Goal: Communication & Community: Answer question/provide support

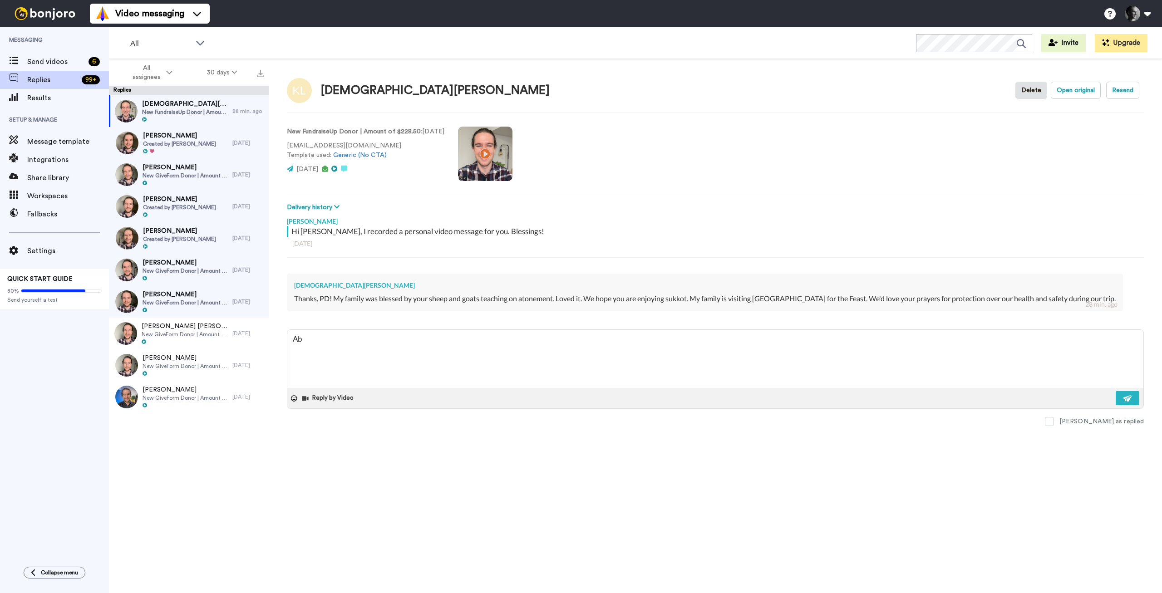
type textarea "Abs"
type textarea "x"
type textarea "Abso"
type textarea "x"
type textarea "Absol"
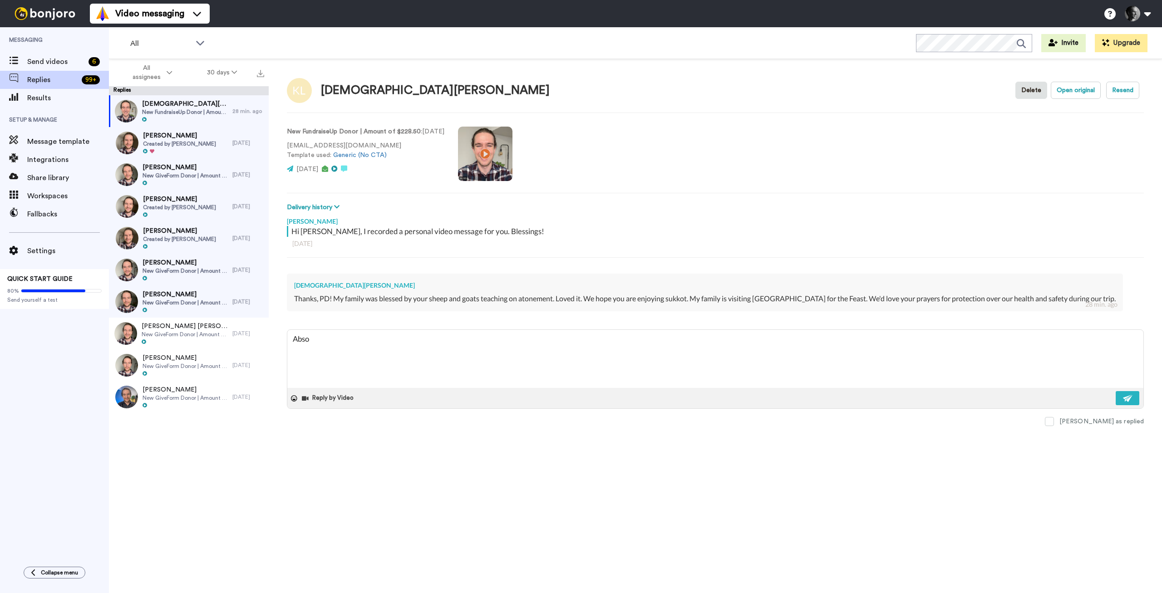
type textarea "x"
type textarea "Absolu"
type textarea "x"
type textarea "Absolut"
type textarea "x"
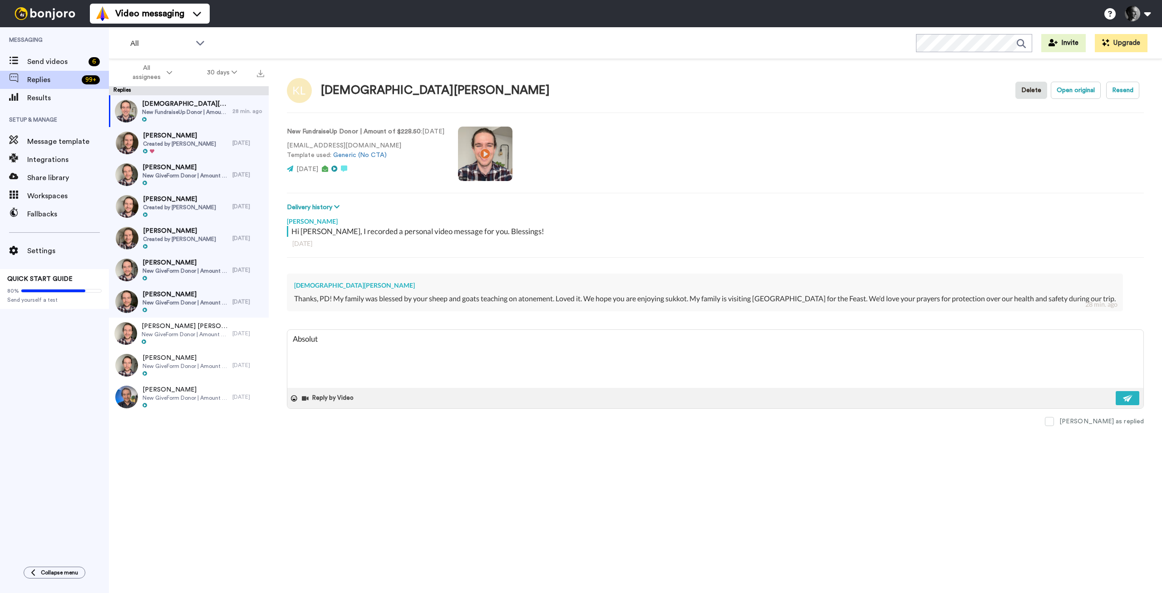
type textarea "Absolute"
type textarea "x"
type textarea "Absolutel"
type textarea "x"
type textarea "Absolutely"
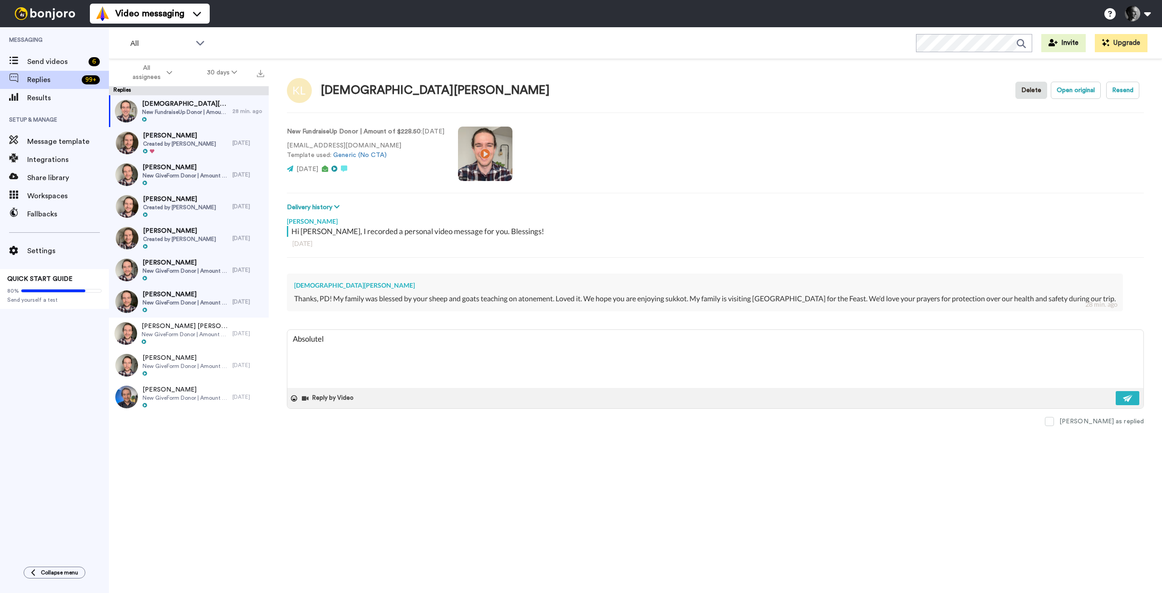
type textarea "x"
type textarea "Absolutely,"
type textarea "x"
type textarea "Absolutely,"
type textarea "x"
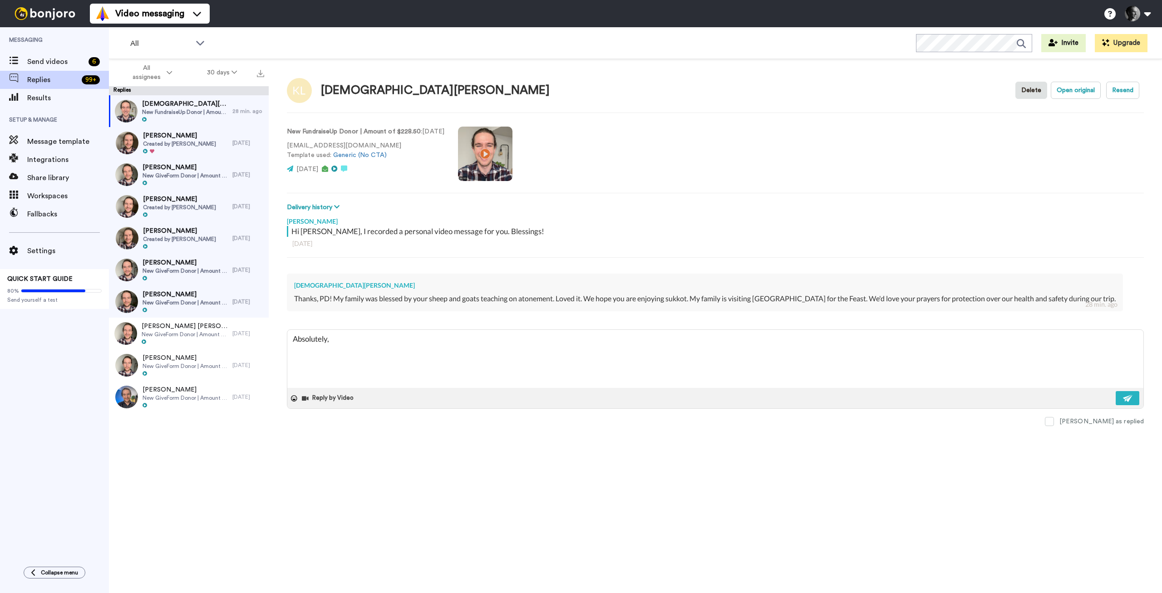
type textarea "Absolutely, p"
type textarea "x"
type textarea "Absolutely, pr"
type textarea "x"
type textarea "Absolutely, pra"
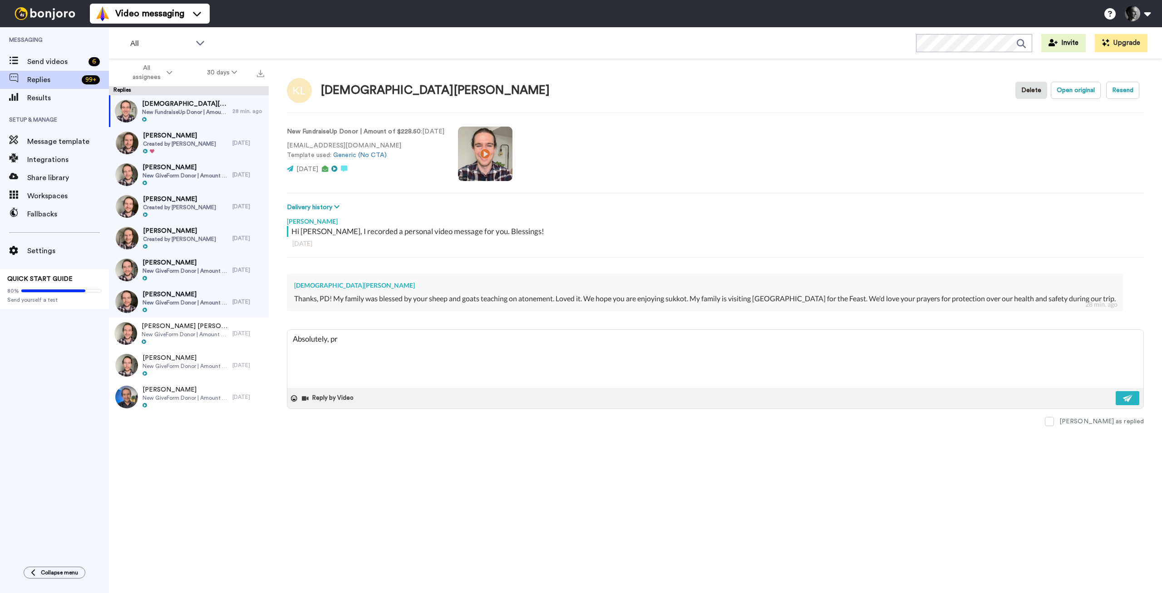
type textarea "x"
type textarea "Absolutely, pray"
type textarea "x"
type textarea "Absolutely, praye"
type textarea "x"
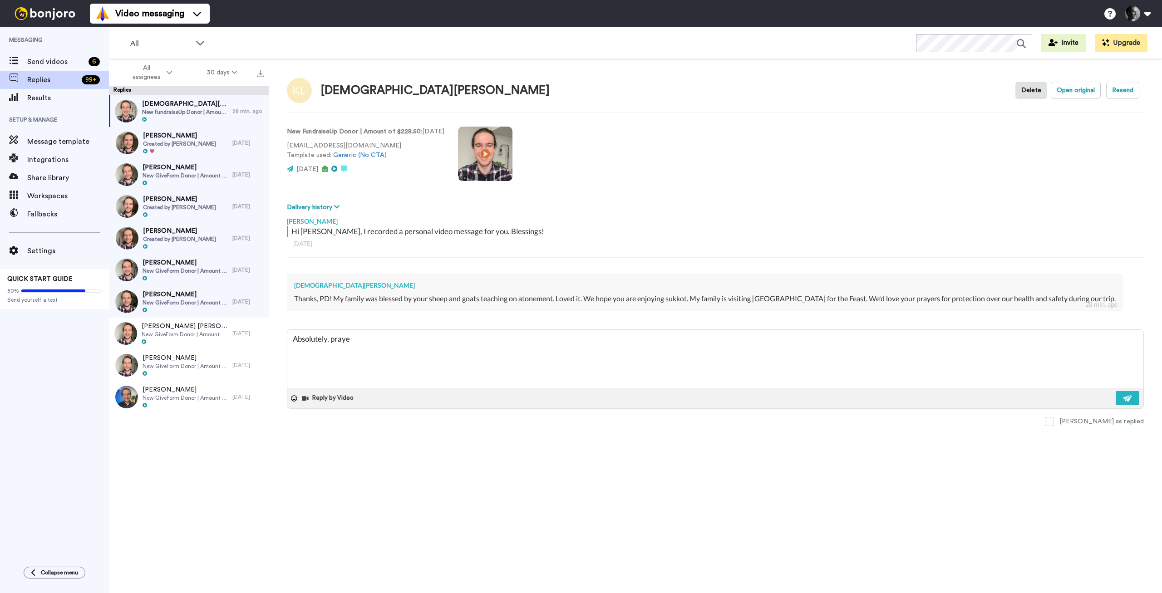
type textarea "Absolutely, prayer"
type textarea "x"
type textarea "Absolutely, prayers"
type textarea "x"
type textarea "Absolutely, prayers"
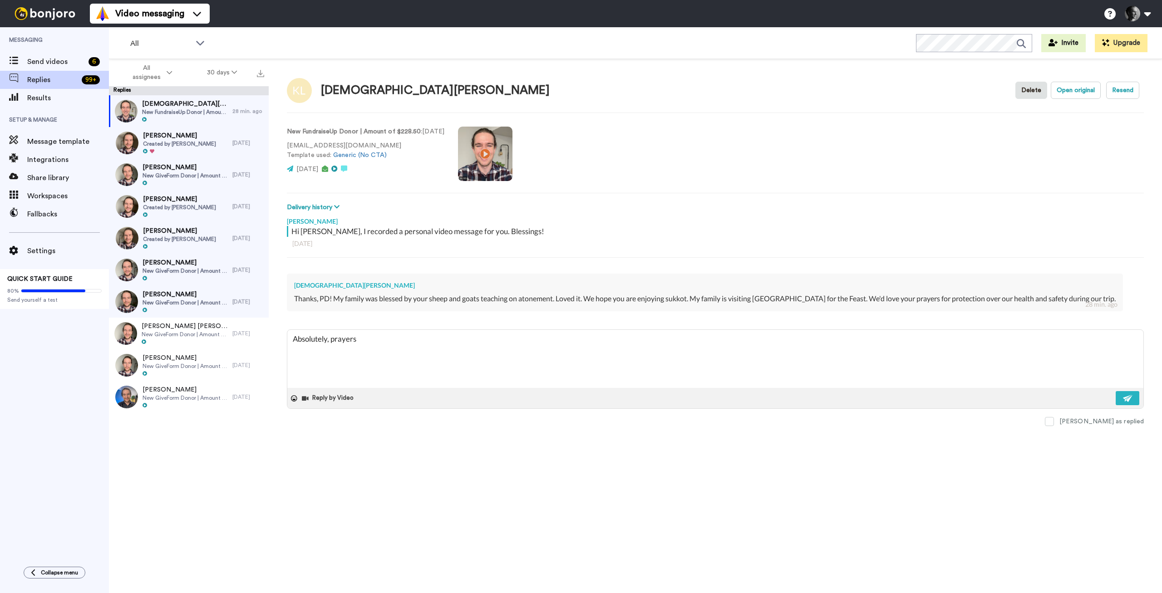
type textarea "x"
type textarea "Absolutely, prayers f"
type textarea "x"
type textarea "Absolutely, prayers fo"
type textarea "x"
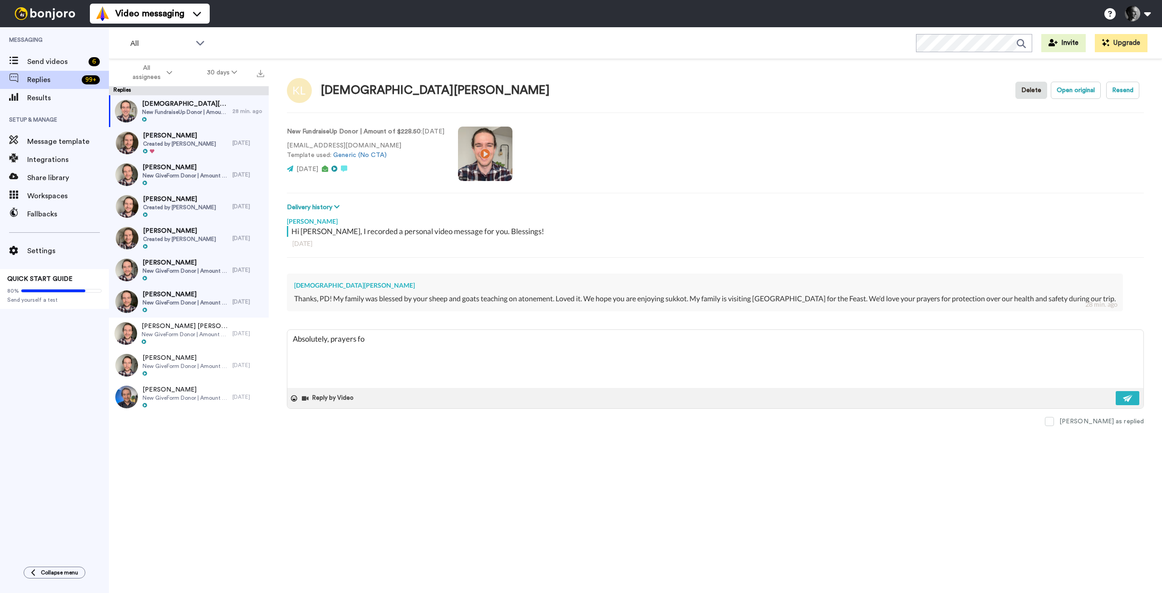
type textarea "Absolutely, prayers for"
type textarea "x"
type textarea "Absolutely, prayers for"
type textarea "x"
type textarea "Absolutely, prayers for s"
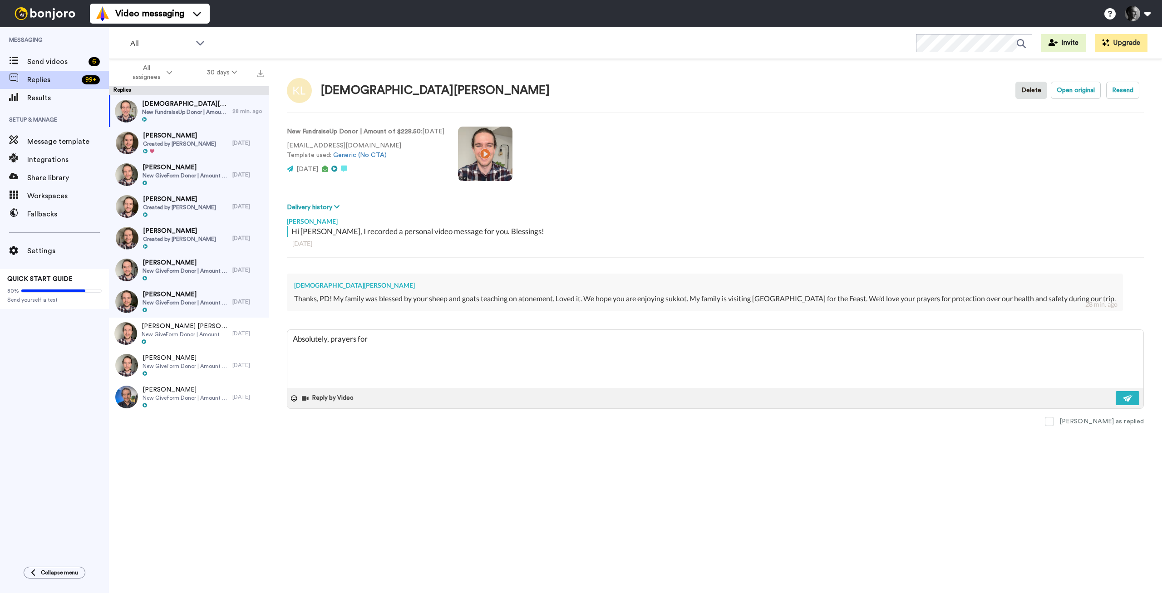
type textarea "x"
type textarea "Absolutely, prayers for sa"
type textarea "x"
type textarea "Absolutely, prayers for sae"
type textarea "x"
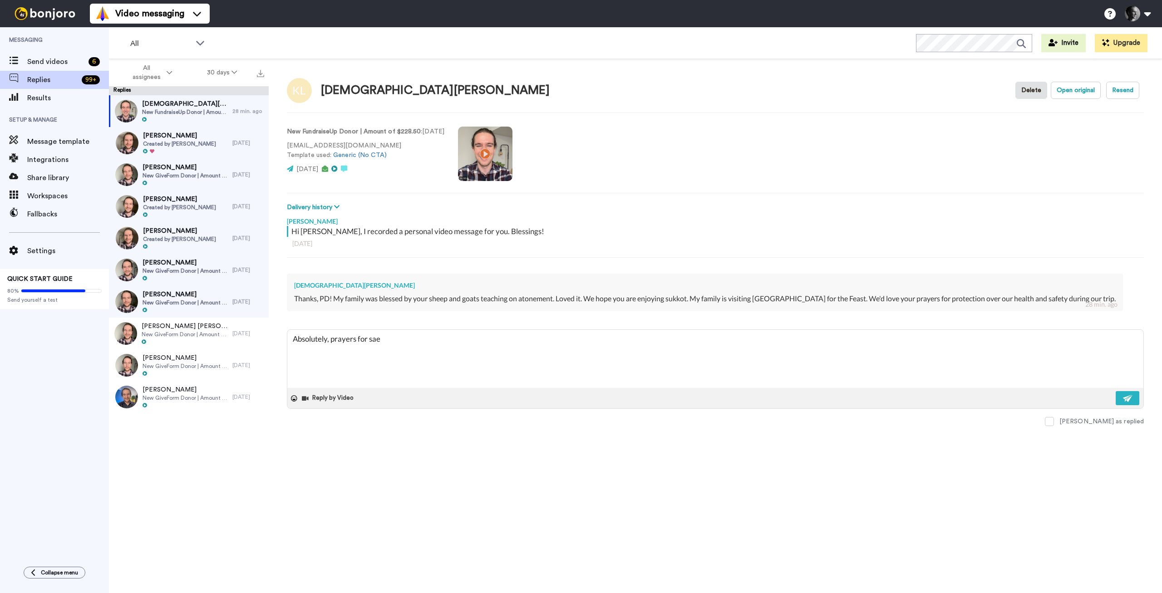
type textarea "Absolutely, prayers for sa"
type textarea "x"
type textarea "Absolutely, prayers for saf"
type textarea "x"
type textarea "Absolutely, prayers for safe"
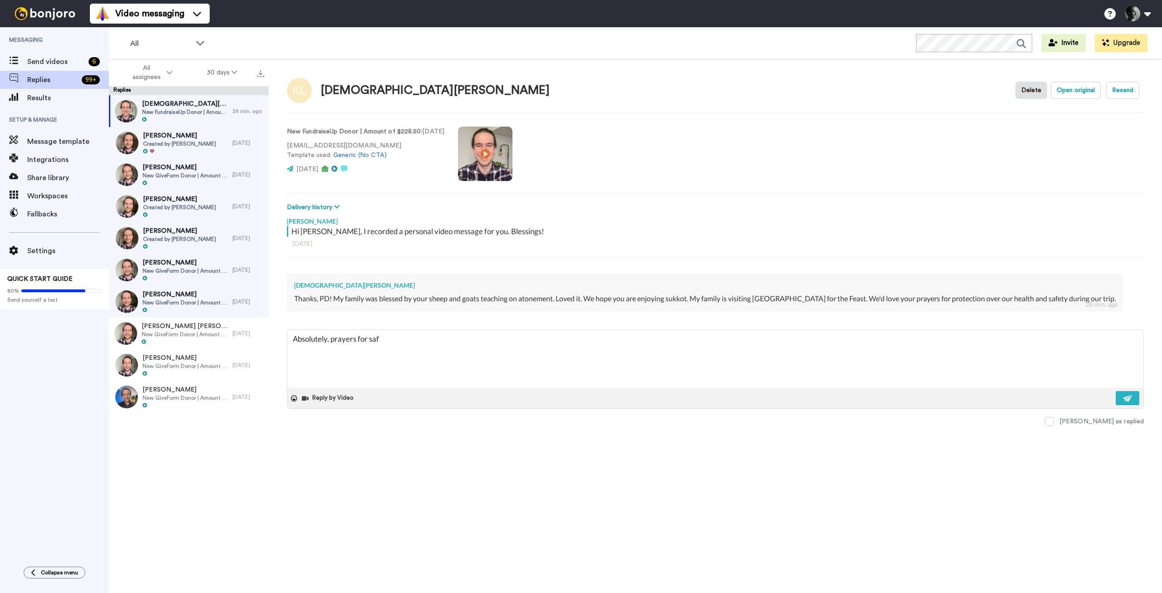
type textarea "x"
type textarea "Absolutely, prayers for [PERSON_NAME]"
type textarea "x"
type textarea "Absolutely, prayers for safety"
type textarea "x"
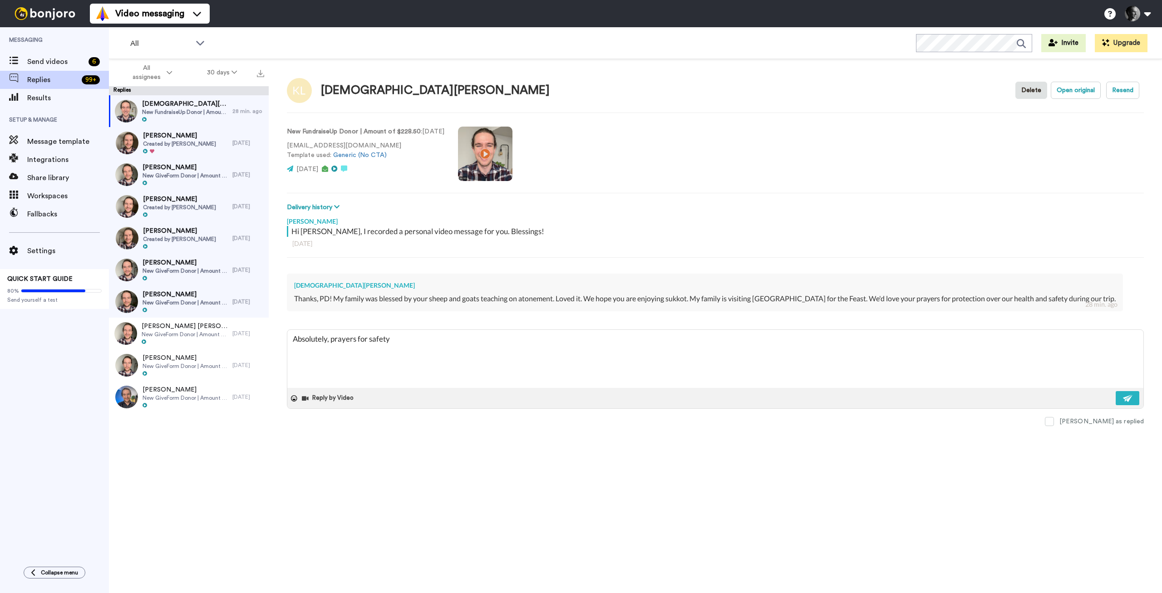
type textarea "Absolutely, prayers for safety"
type textarea "x"
type textarea "Absolutely, prayers for safety f"
type textarea "x"
type textarea "Absolutely, prayers for safety fo"
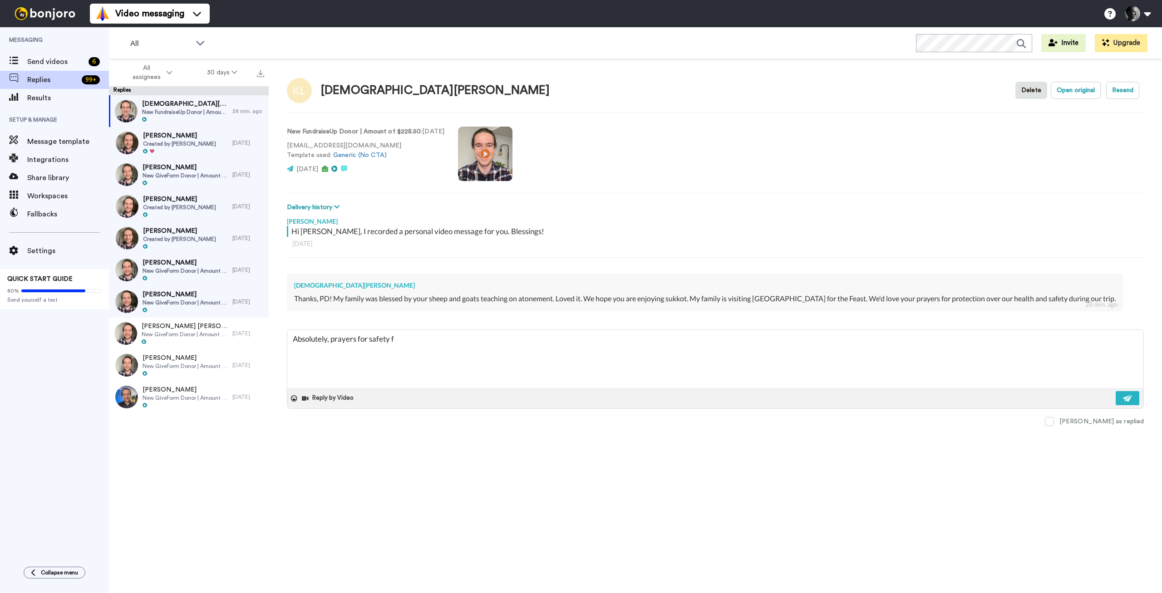
type textarea "x"
type textarea "Absolutely, prayers for safety for"
type textarea "x"
type textarea "Absolutely, prayers for safety for"
type textarea "x"
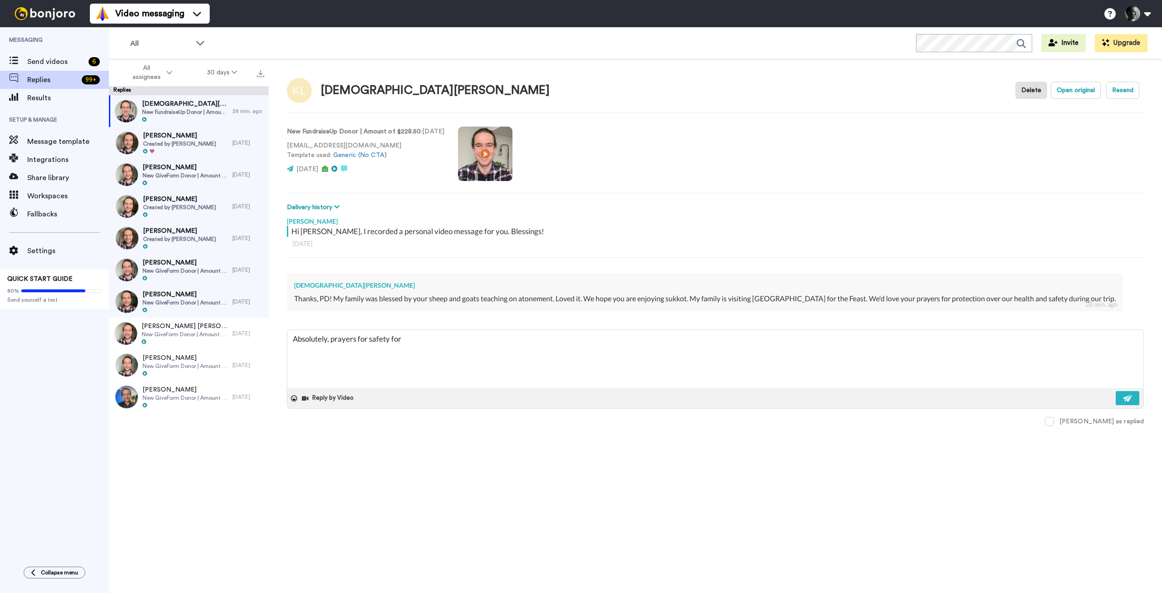
type textarea "Absolutely, prayers for safety for y"
type textarea "x"
type textarea "Absolutely, prayers for safety for yo"
type textarea "x"
type textarea "Absolutely, prayers for safety for you"
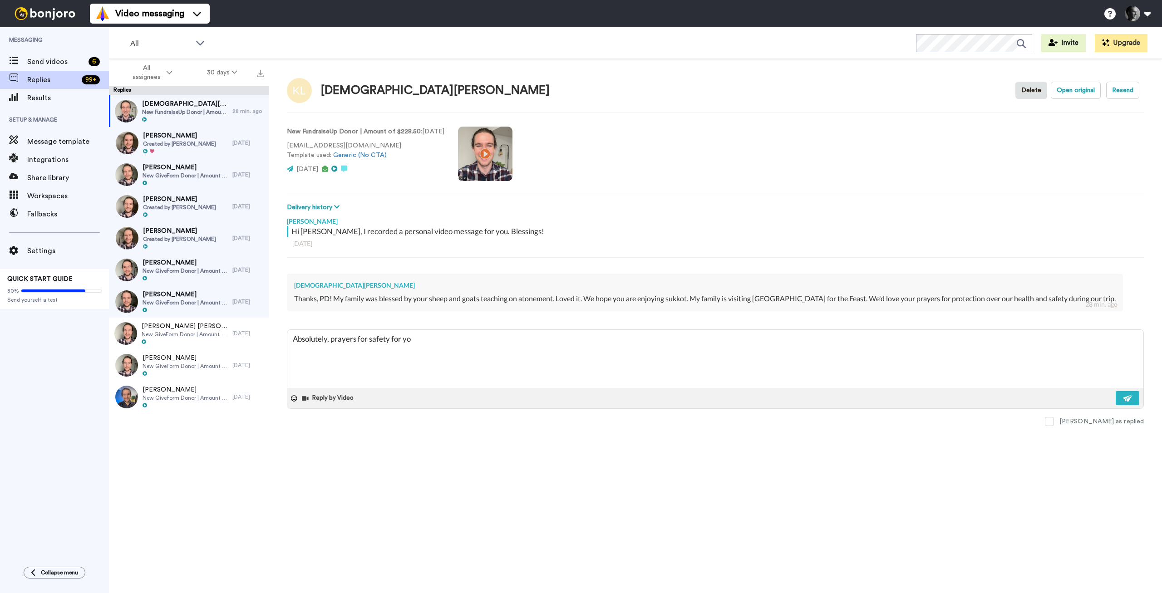
type textarea "x"
type textarea "Absolutely, prayers for safety for you."
type textarea "x"
type textarea "Absolutely, prayers for safety for you."
type textarea "x"
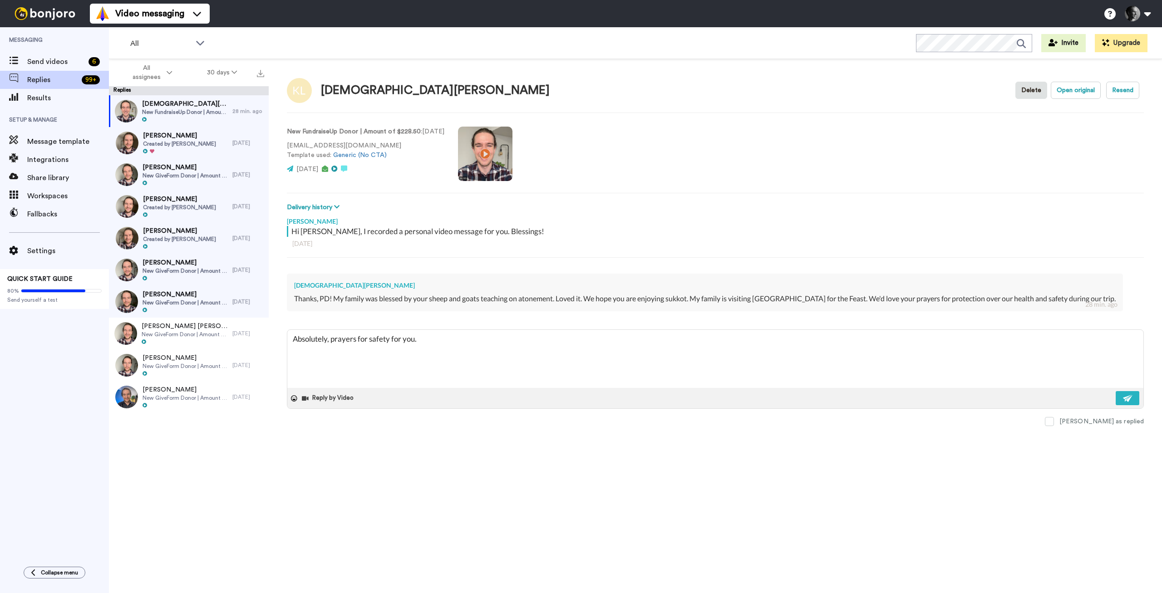
type textarea "Absolutely, prayers for safety for you. H"
type textarea "x"
type textarea "Absolutely, prayers for safety for you. Ha"
type textarea "x"
type textarea "Absolutely, prayers for safety for you. Hav"
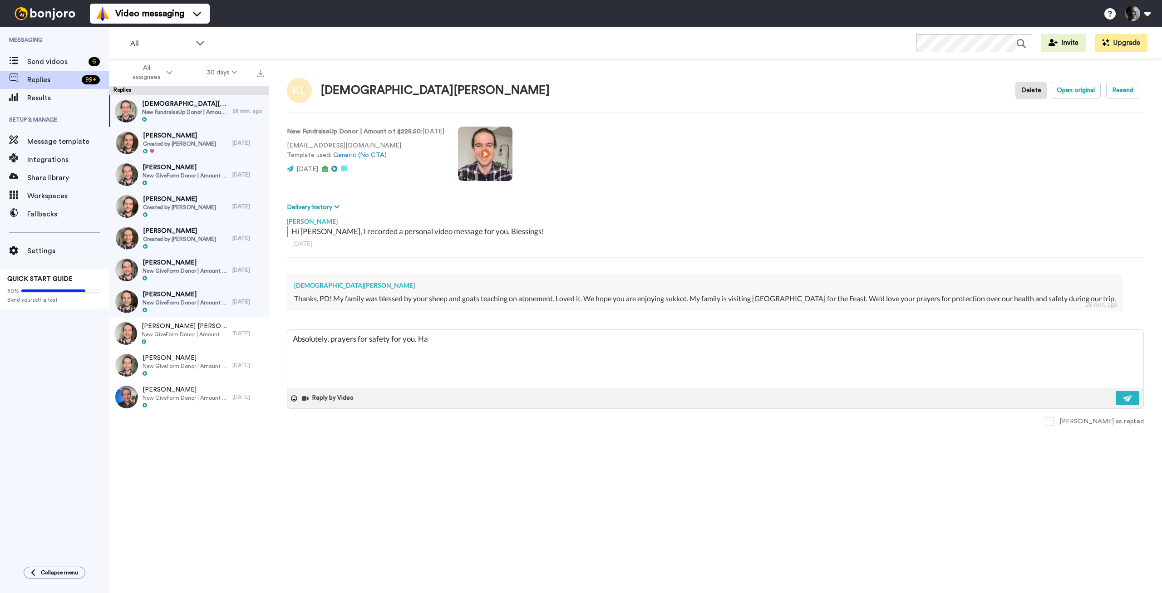
type textarea "x"
type textarea "Absolutely, prayers for safety for you. Have"
type textarea "x"
type textarea "Absolutely, prayers for safety for you. Have"
type textarea "x"
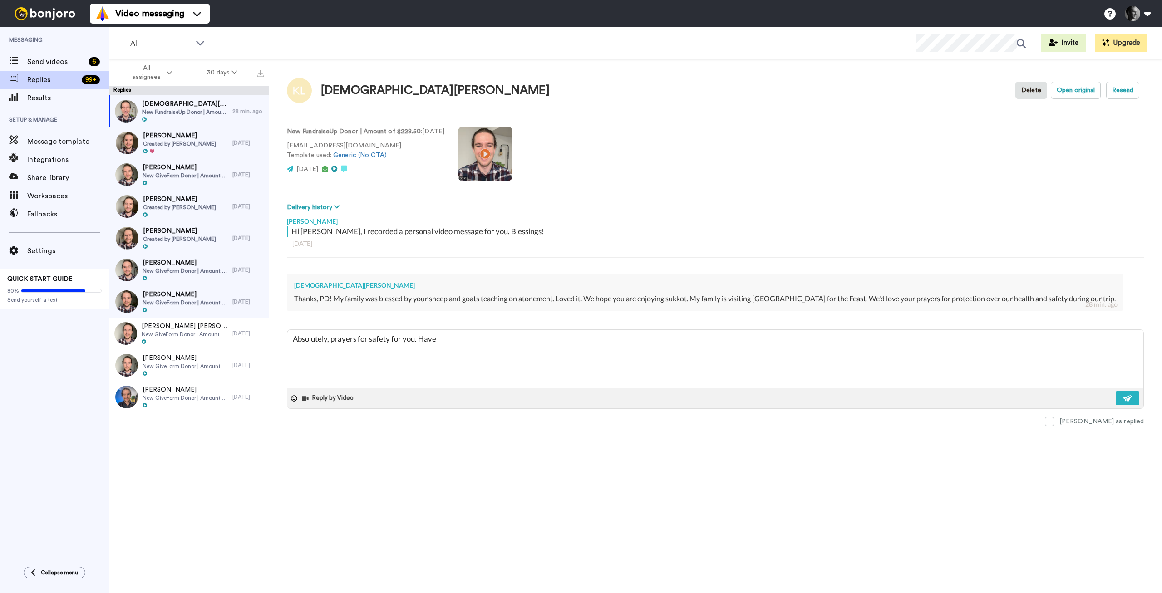
type textarea "Absolutely, prayers for safety for you. Have a"
type textarea "x"
type textarea "Absolutely, prayers for safety for you. Have a"
type textarea "x"
type textarea "Absolutely, prayers for safety for you. Have a w"
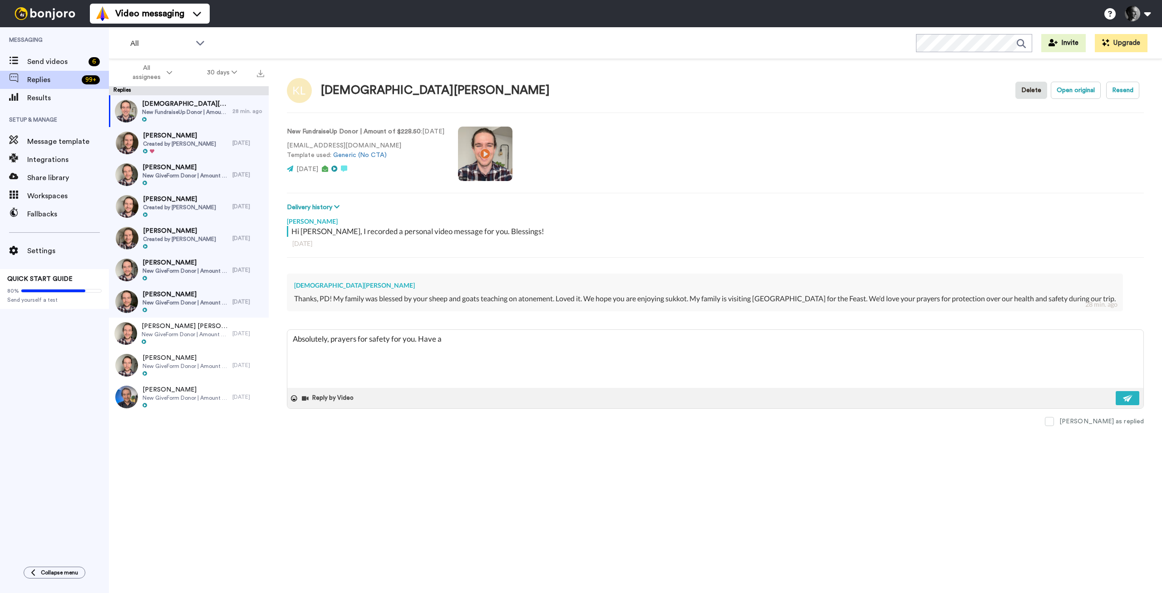
type textarea "x"
type textarea "Absolutely, prayers for safety for you. Have a wo"
type textarea "x"
type textarea "Absolutely, prayers for safety for you. Have a won"
type textarea "x"
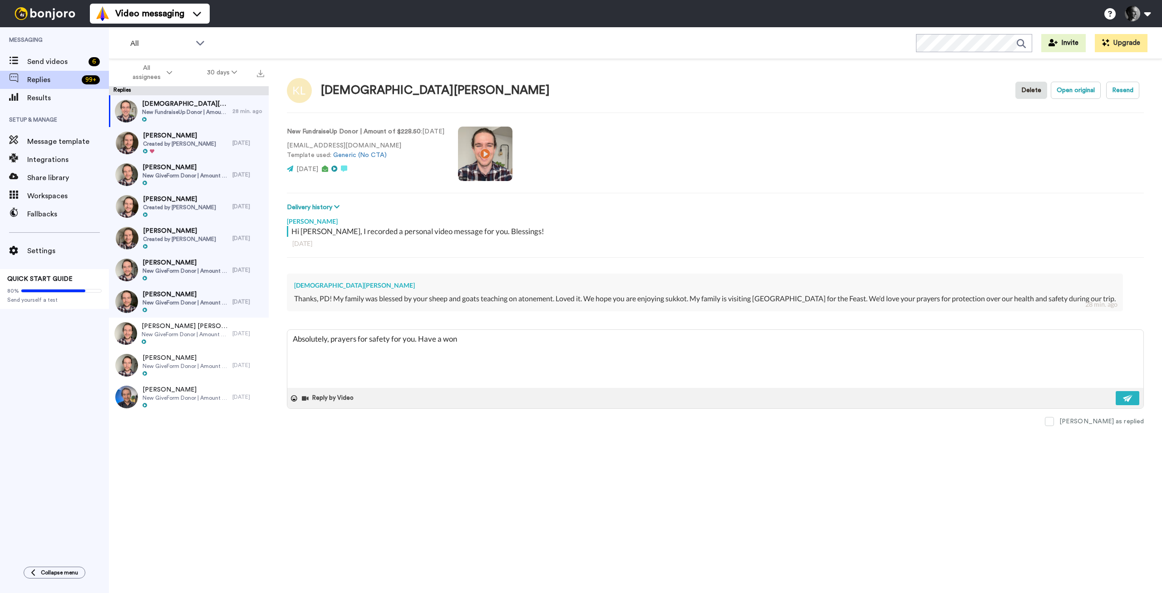
type textarea "Absolutely, prayers for safety for you. Have a wond"
type textarea "x"
type textarea "Absolutely, prayers for safety for you. Have a wonde"
type textarea "x"
type textarea "Absolutely, prayers for safety for you. Have a wonder"
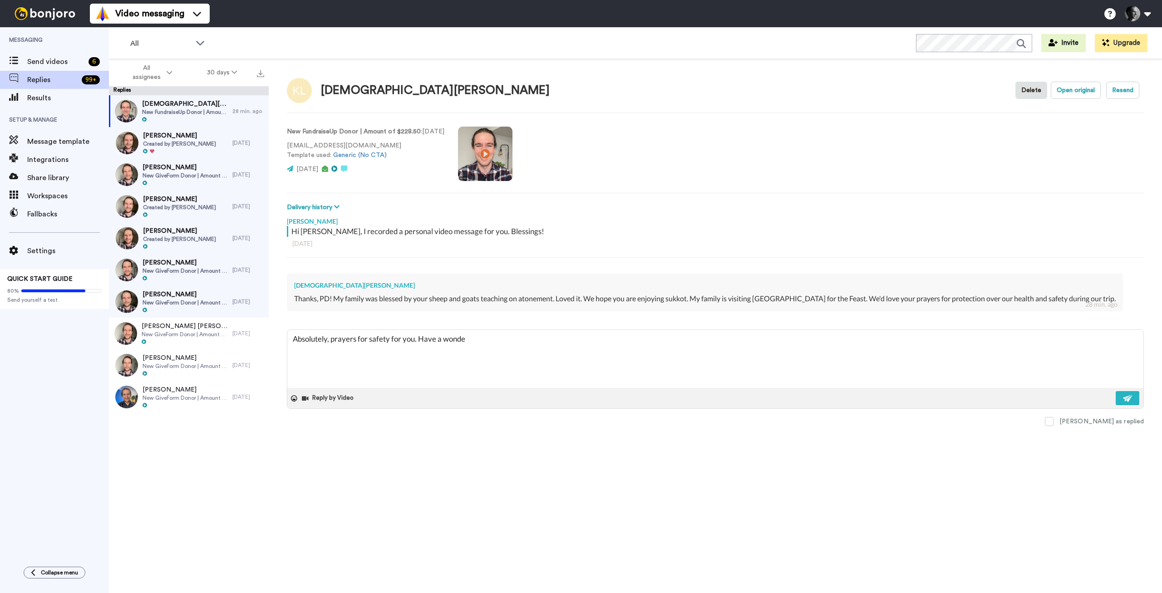
type textarea "x"
type textarea "Absolutely, prayers for safety for you. Have a wonderf"
type textarea "x"
type textarea "Absolutely, prayers for safety for you. Have a wonderfu"
type textarea "x"
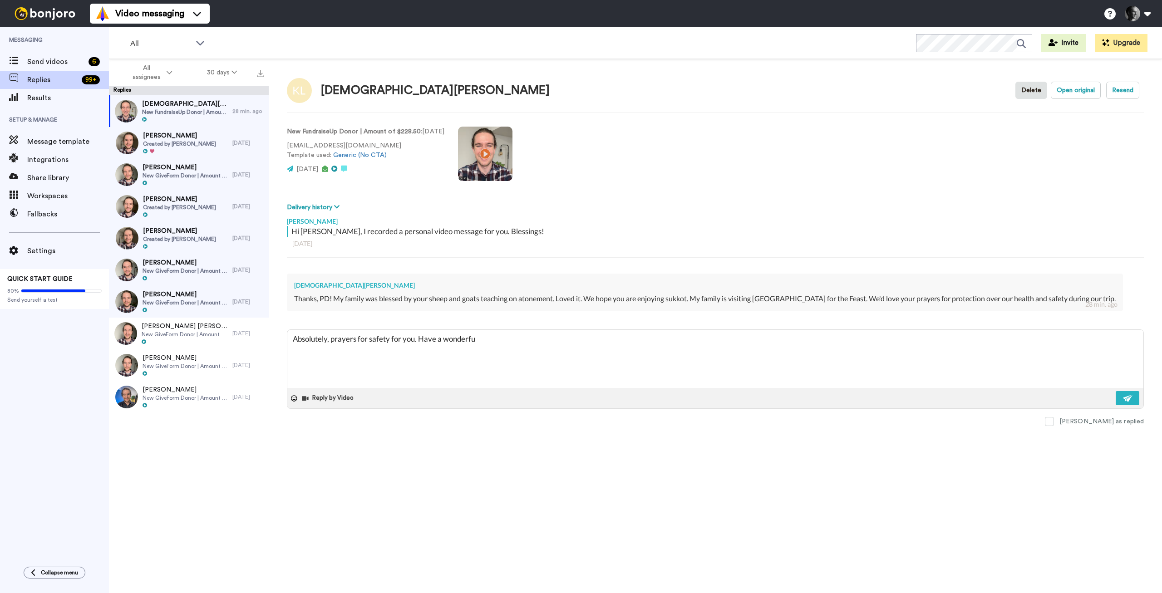
type textarea "Absolutely, prayers for safety for you. Have a wonderful"
type textarea "x"
type textarea "Absolutely, prayers for safety for you. Have a wonderful"
type textarea "x"
type textarea "Absolutely, prayers for safety for you. Have a wonderful f"
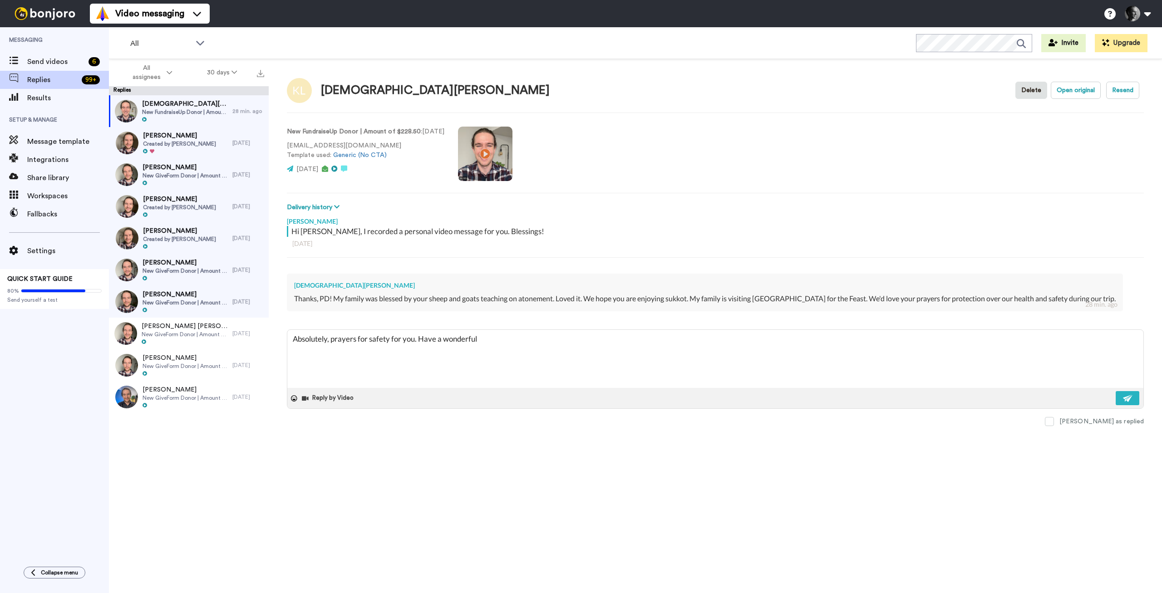
type textarea "x"
type textarea "Absolutely, prayers for safety for you. Have a wonderful fe"
type textarea "x"
type textarea "Absolutely, prayers for safety for you. Have a wonderful fea"
type textarea "x"
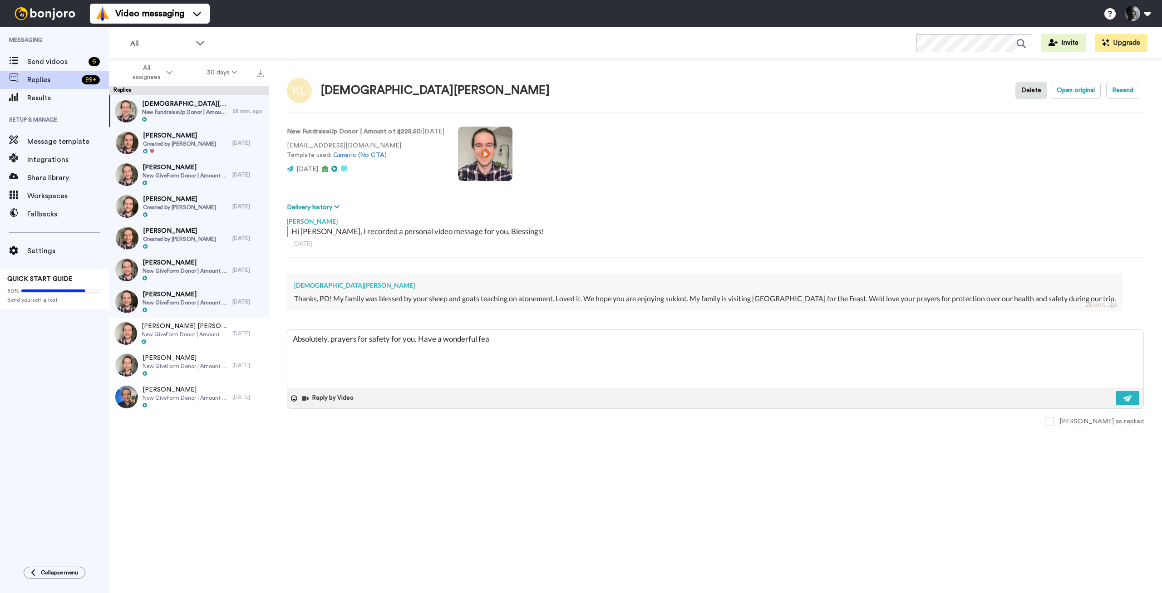
type textarea "Absolutely, prayers for safety for you. Have a wonderful feas"
type textarea "x"
type textarea "Absolutely, prayers for safety for you. Have a wonderful feasd"
type textarea "x"
type textarea "Absolutely, prayers for safety for you. Have a wonderful feasdt"
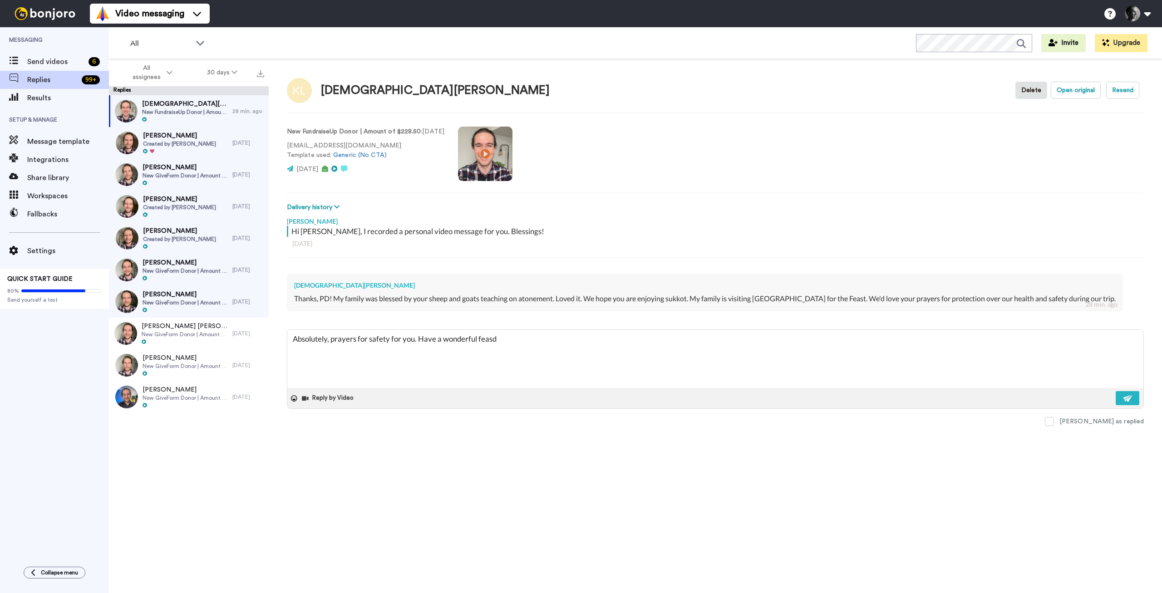
type textarea "x"
type textarea "Absolutely, prayers for safety for you. Have a wonderful feasd"
type textarea "x"
type textarea "Absolutely, prayers for safety for you. Have a wonderful feas"
type textarea "x"
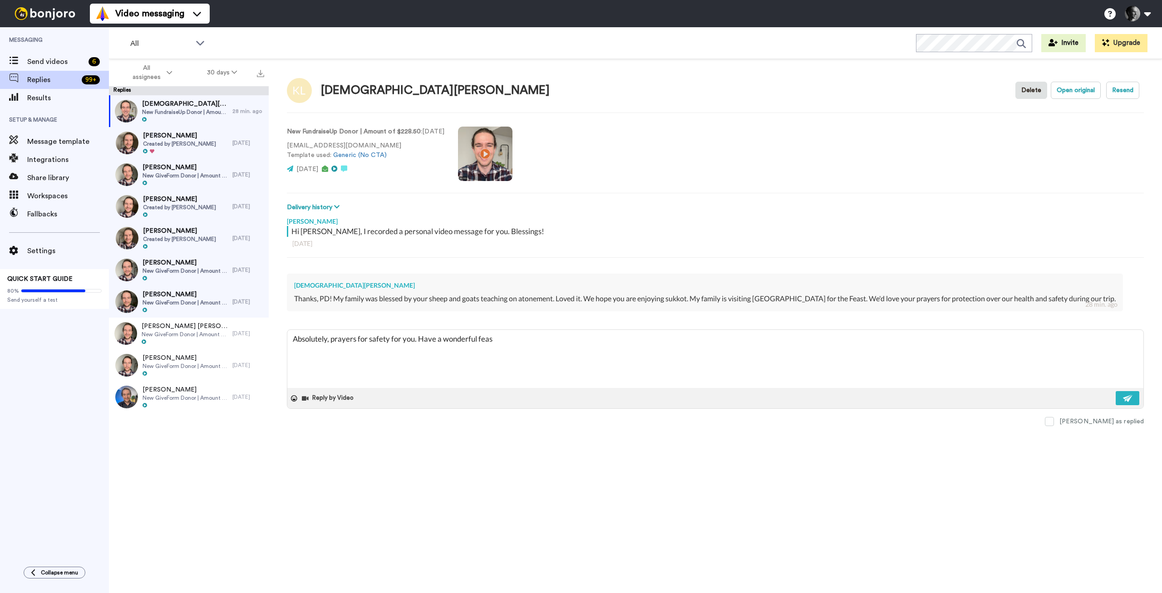
type textarea "Absolutely, prayers for safety for you. Have a wonderful feast"
type textarea "x"
type textarea "Absolutely, prayers for safety for you. Have a wonderful feast!"
type textarea "x"
type textarea "Absolutely, prayers for safety for you. Have a wonderful feast"
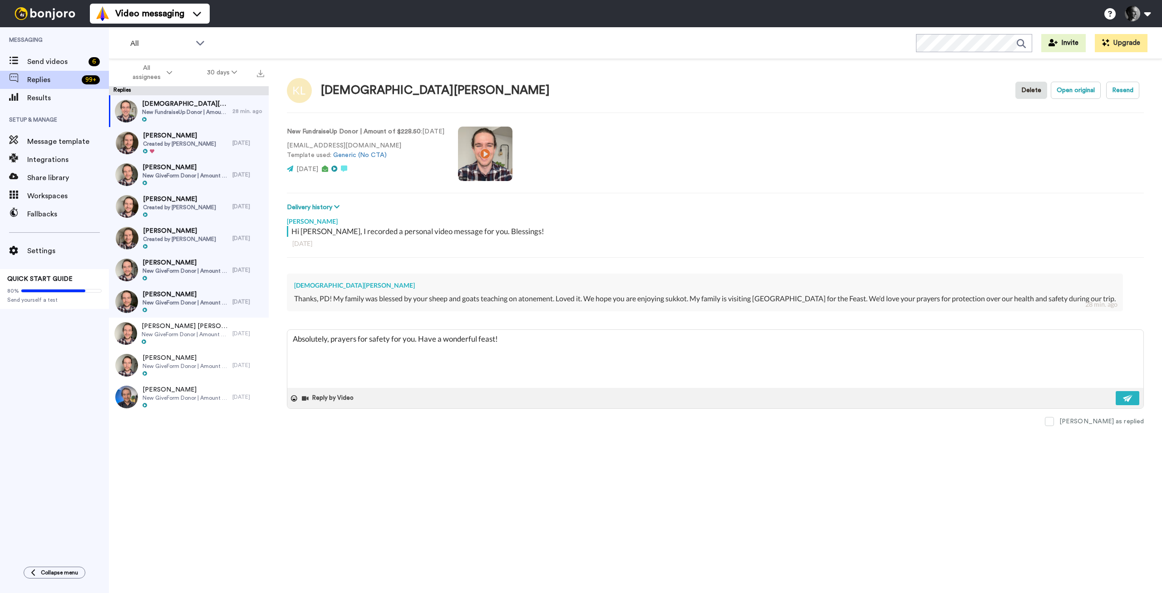
type textarea "x"
type textarea "Absolutely, prayers for safety for you. Have a wonderful feast"
type textarea "x"
type textarea "Absolutely, prayers for safety for you. Have a wonderful feast t"
type textarea "x"
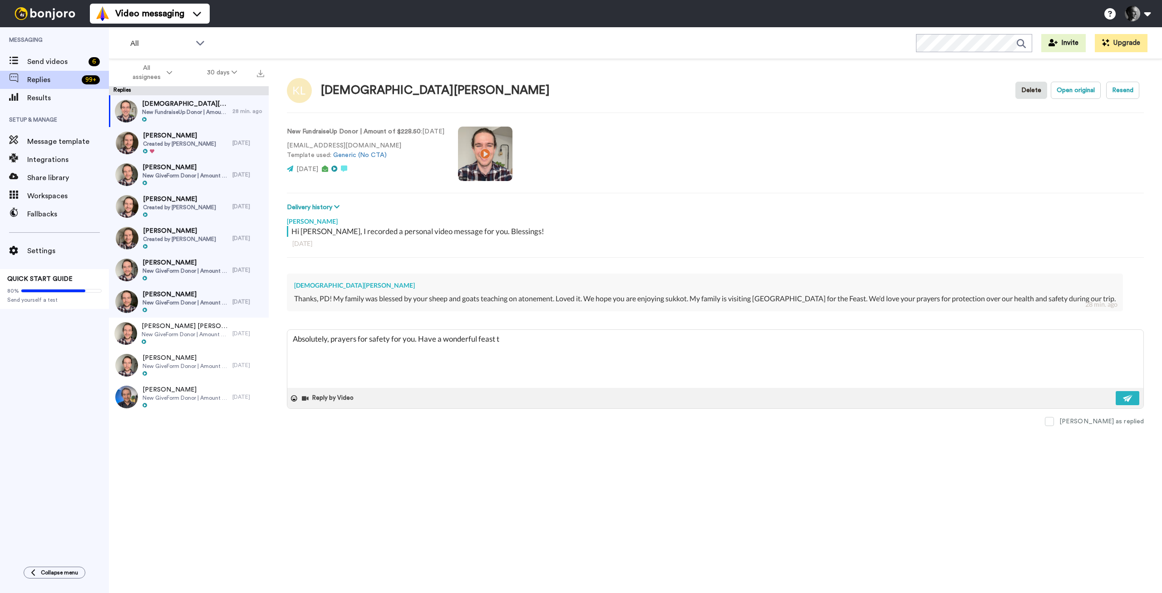
type textarea "Absolutely, prayers for safety for you. Have a wonderful feast ti"
type textarea "x"
type textarea "Absolutely, prayers for safety for you. Have a wonderful feast [PERSON_NAME]"
type textarea "x"
type textarea "Absolutely, prayers for safety for you. Have a wonderful feast time"
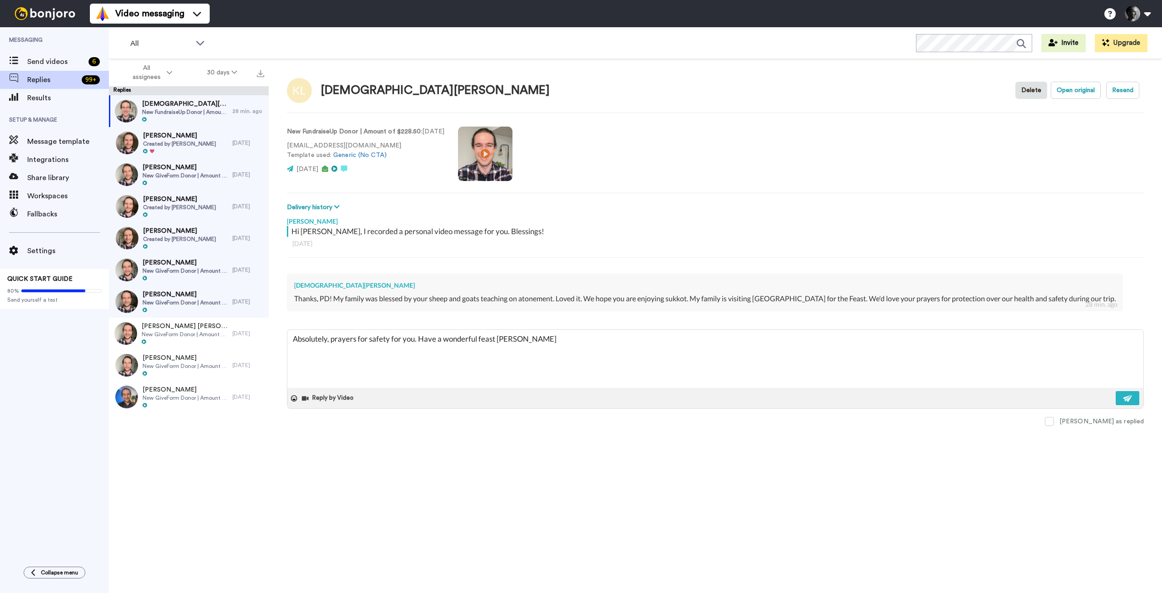
type textarea "x"
type textarea "Absolutely, prayers for safety for you. Have a wonderful feast time!"
type textarea "x"
type textarea "Absolutely, prayers for safety for you. Have a wonderful feast time!"
type textarea "x"
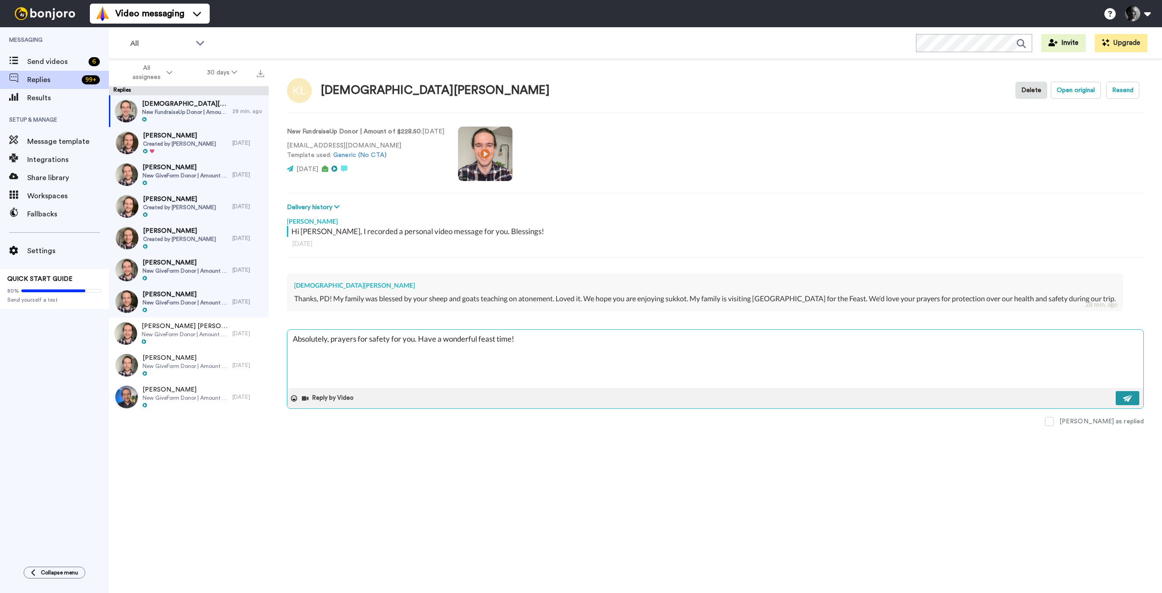
type textarea "Absolutely, prayers for safety for you. Have a wonderful feast time!"
click at [1127, 395] on img at bounding box center [1128, 398] width 10 height 7
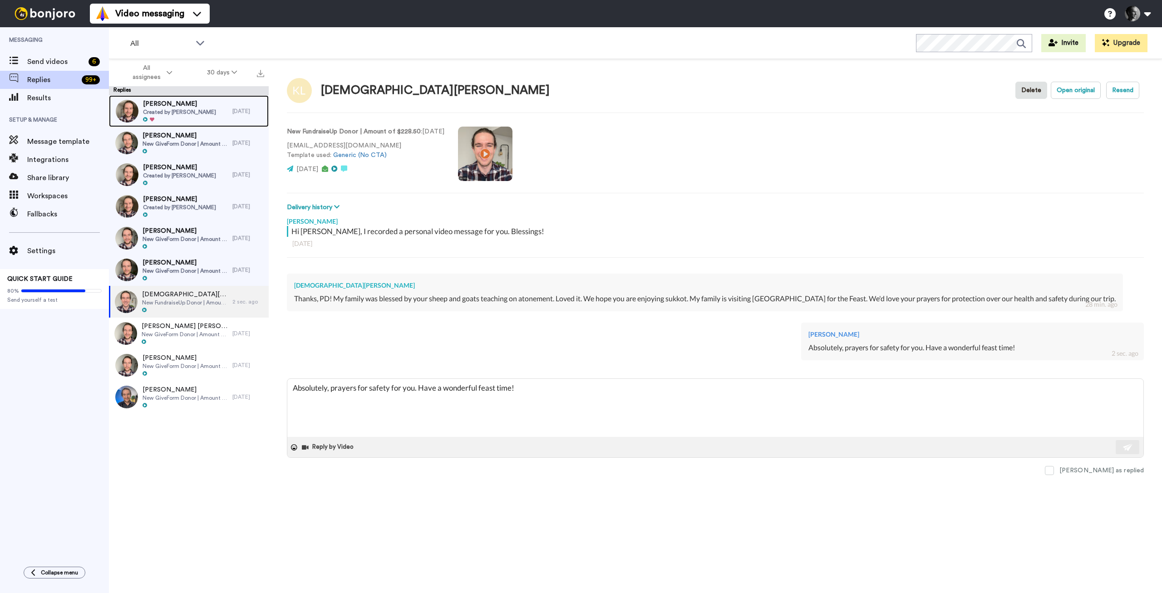
click at [161, 108] on span "[PERSON_NAME]" at bounding box center [179, 103] width 73 height 9
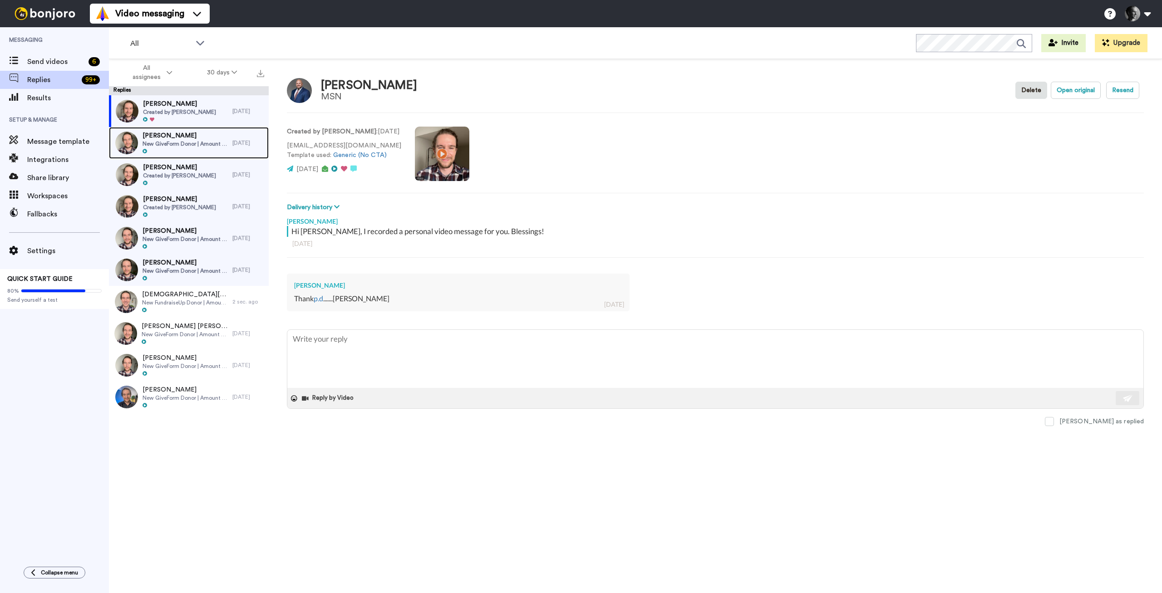
click at [173, 138] on span "[PERSON_NAME]" at bounding box center [185, 135] width 85 height 9
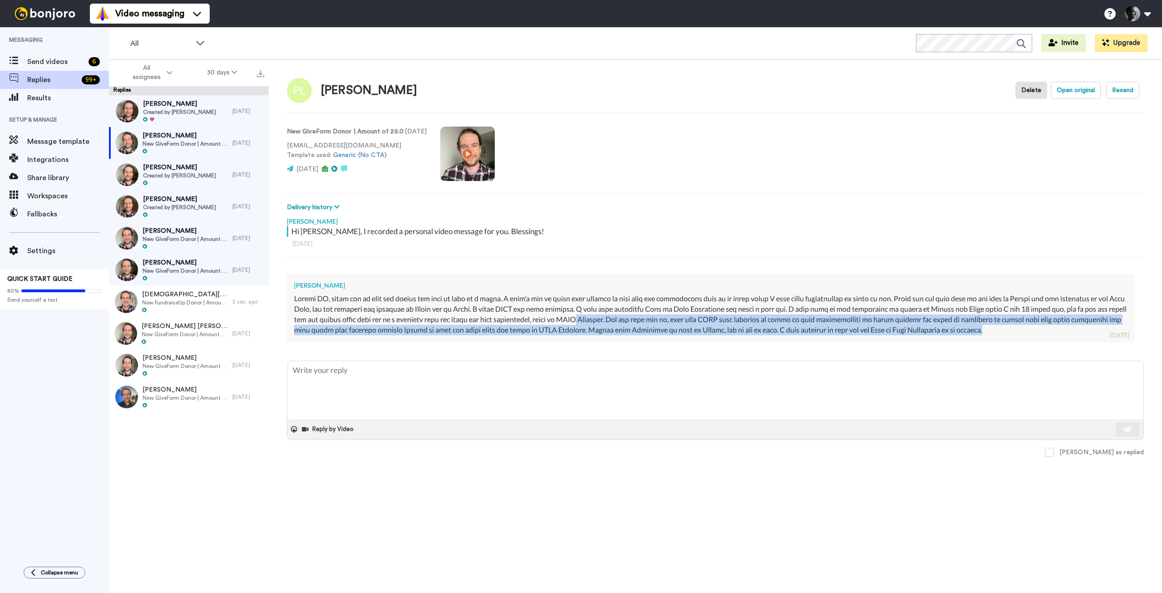
drag, startPoint x: 1062, startPoint y: 327, endPoint x: 614, endPoint y: 323, distance: 448.1
click at [614, 323] on div at bounding box center [710, 314] width 833 height 41
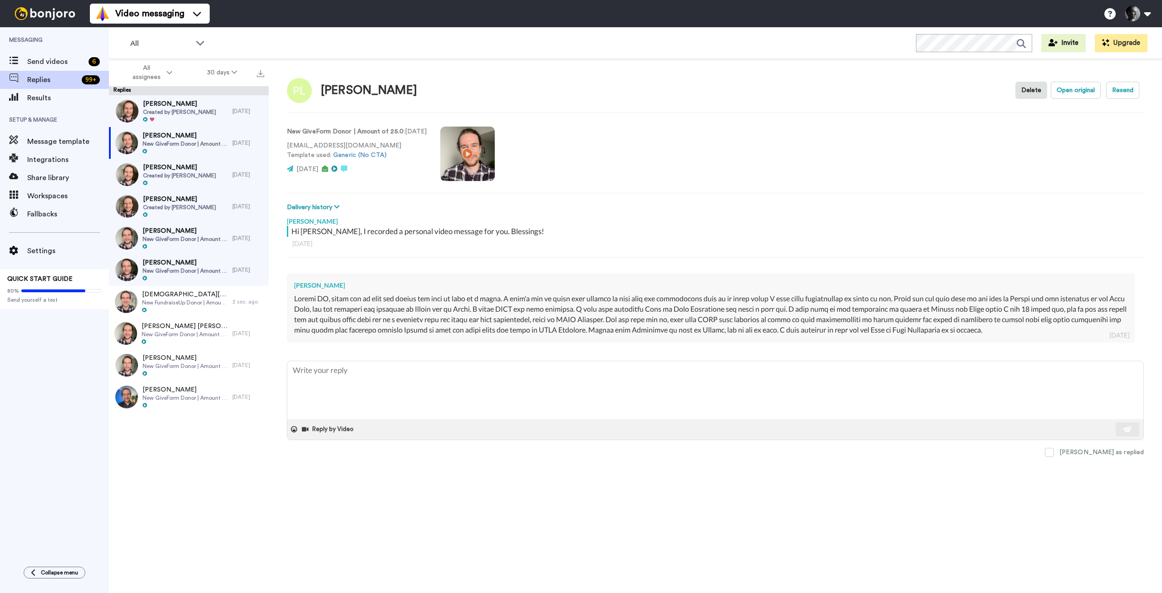
click at [614, 323] on div at bounding box center [710, 314] width 833 height 41
click at [176, 175] on span "Created by [PERSON_NAME]" at bounding box center [179, 175] width 73 height 7
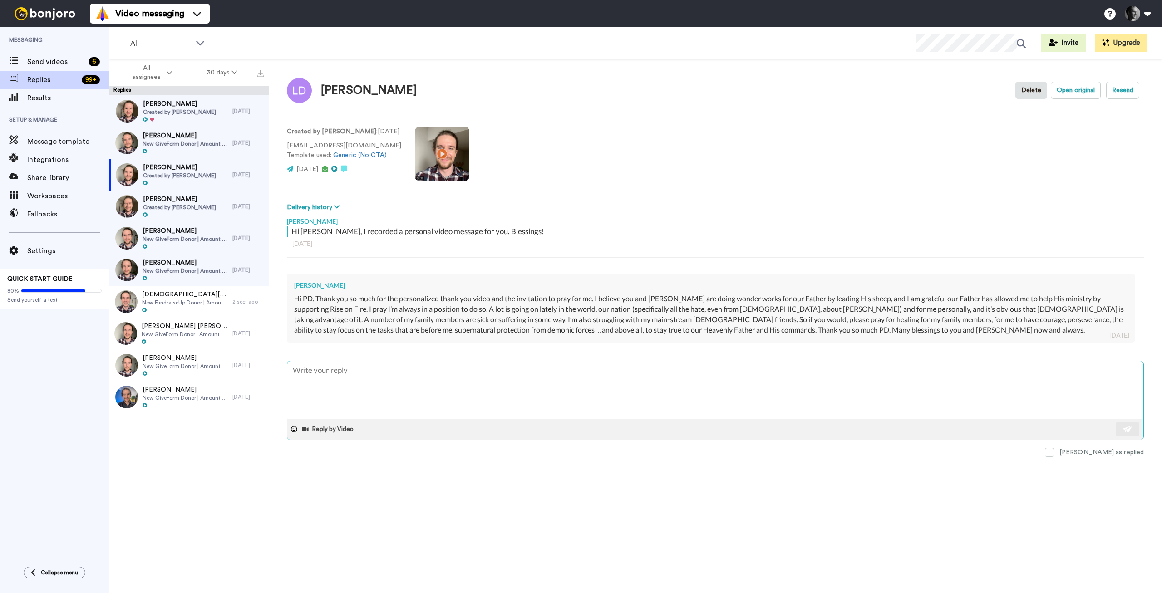
click at [812, 378] on textarea at bounding box center [715, 390] width 856 height 58
click at [168, 235] on span "[PERSON_NAME]" at bounding box center [185, 231] width 85 height 9
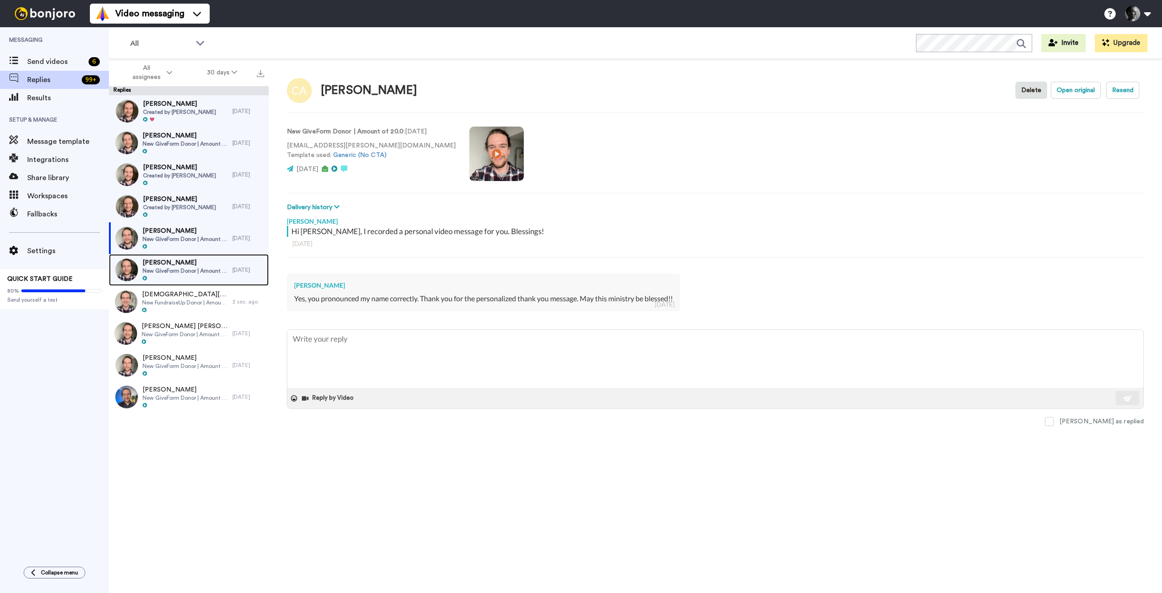
click at [172, 271] on span "New GiveForm Donor | Amount of 180.0" at bounding box center [185, 270] width 85 height 7
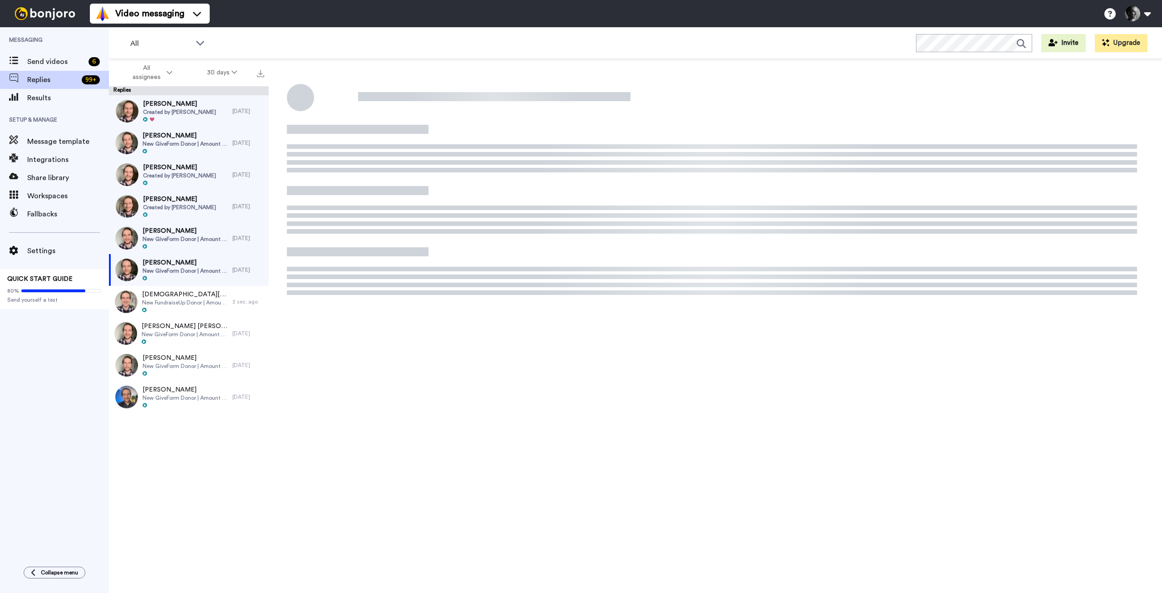
type textarea "x"
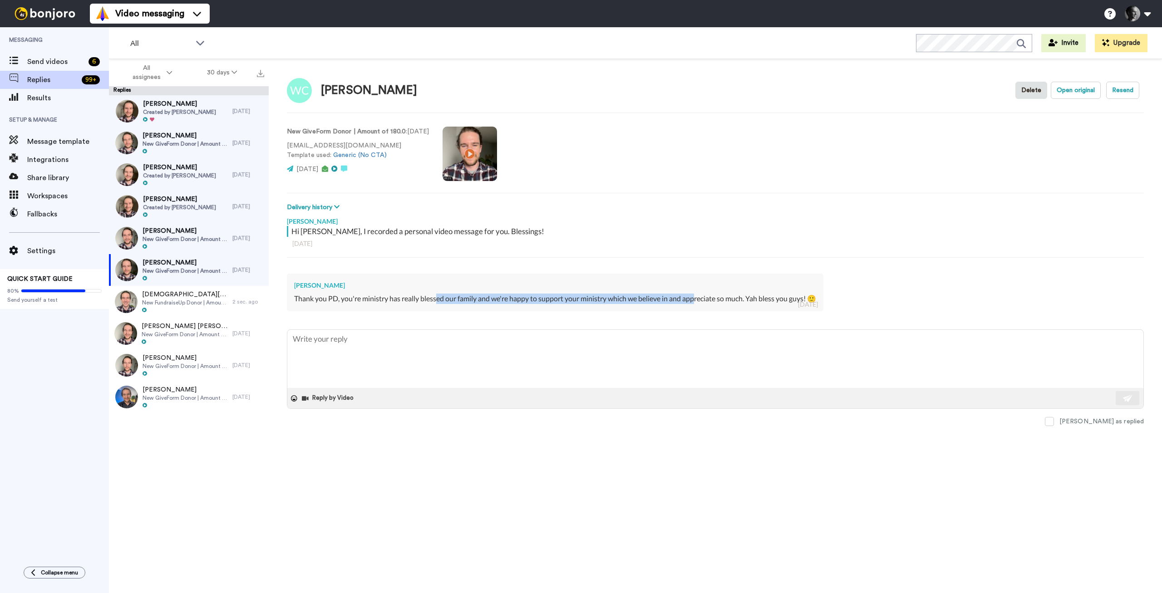
drag, startPoint x: 439, startPoint y: 296, endPoint x: 701, endPoint y: 306, distance: 262.1
click at [701, 306] on div "[PERSON_NAME] Thank you PD, you're ministry has really blessed our family and w…" at bounding box center [555, 293] width 537 height 38
